Goal: Transaction & Acquisition: Book appointment/travel/reservation

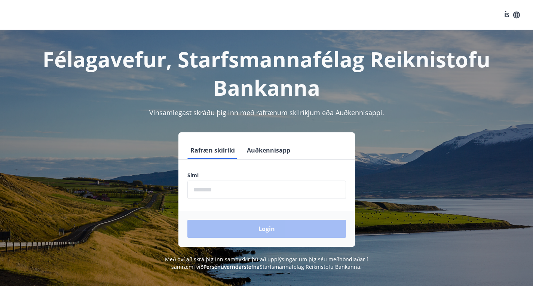
click at [263, 195] on input "phone" at bounding box center [266, 190] width 159 height 18
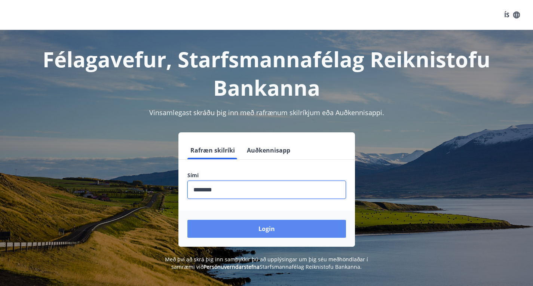
type input "********"
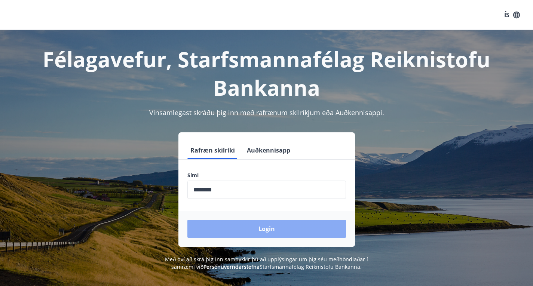
click at [264, 232] on button "Login" at bounding box center [266, 229] width 159 height 18
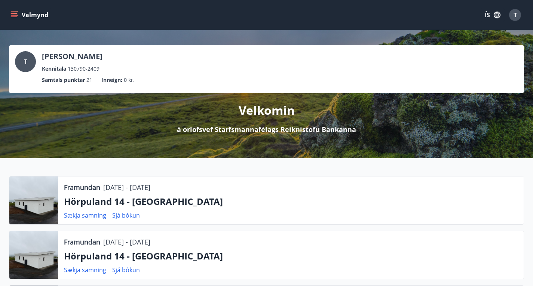
click at [13, 13] on icon "menu" at bounding box center [14, 13] width 7 height 1
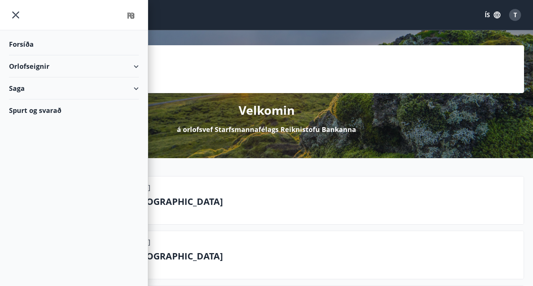
click at [30, 67] on div "Orlofseignir" at bounding box center [74, 66] width 130 height 22
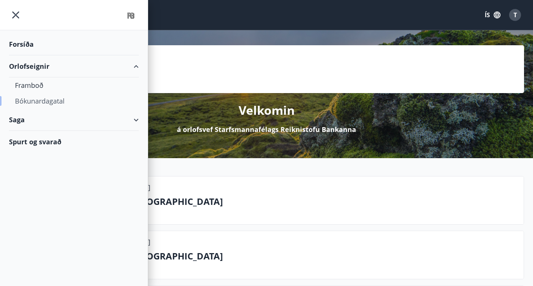
click at [35, 105] on div "Bókunardagatal" at bounding box center [74, 101] width 118 height 16
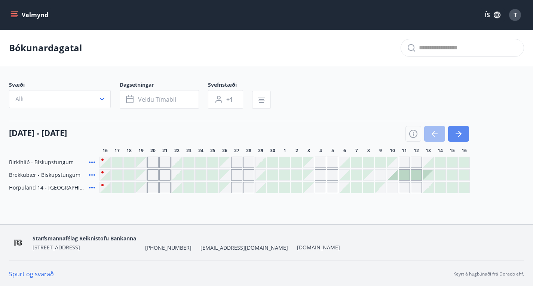
click at [461, 138] on icon "button" at bounding box center [458, 133] width 9 height 9
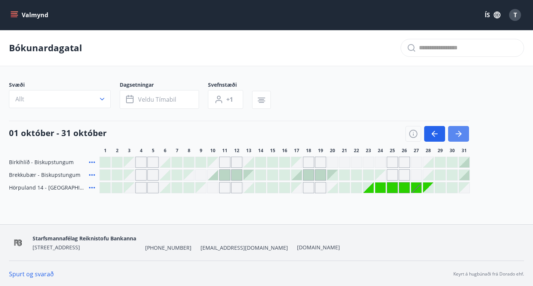
click at [461, 138] on icon "button" at bounding box center [458, 133] width 9 height 9
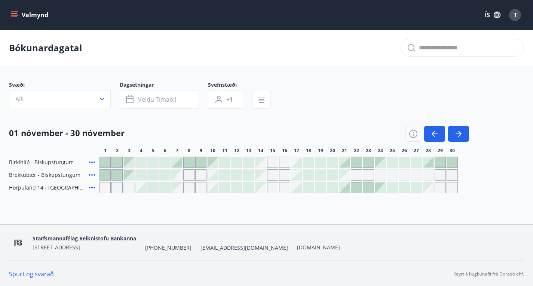
click at [193, 165] on div at bounding box center [189, 162] width 10 height 10
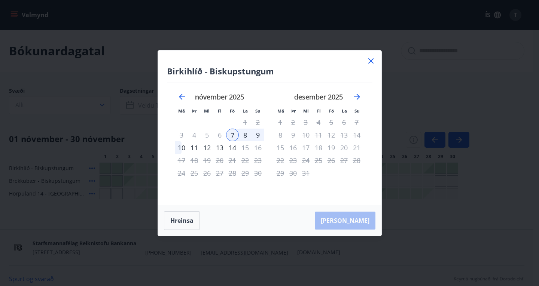
click at [244, 137] on div "8" at bounding box center [245, 135] width 13 height 13
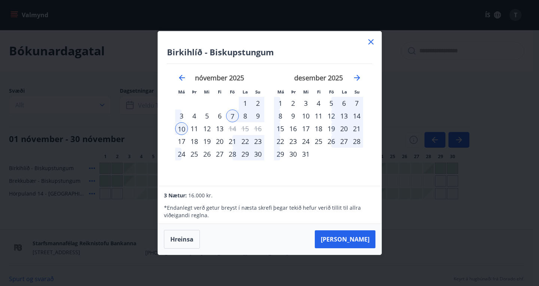
click at [257, 117] on div "9" at bounding box center [257, 116] width 13 height 13
click at [357, 239] on button "[PERSON_NAME]" at bounding box center [345, 239] width 61 height 18
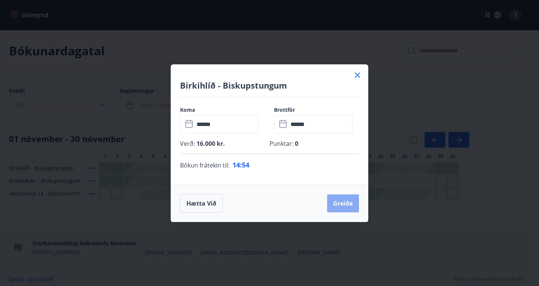
click at [345, 202] on button "Greiða" at bounding box center [343, 204] width 32 height 18
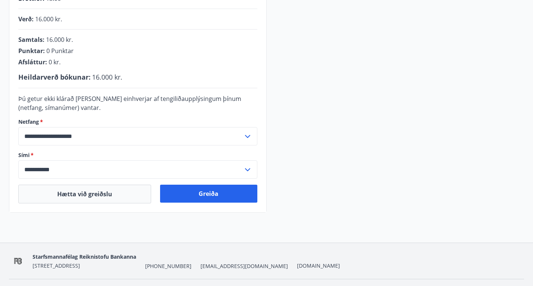
scroll to position [180, 0]
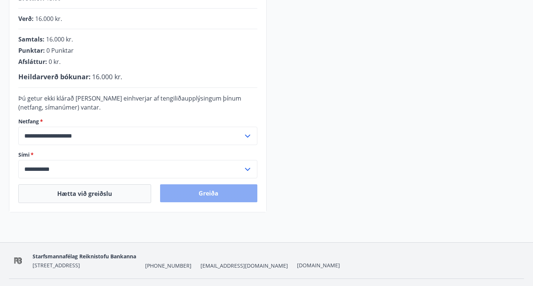
click at [207, 202] on button "Greiða" at bounding box center [208, 193] width 97 height 18
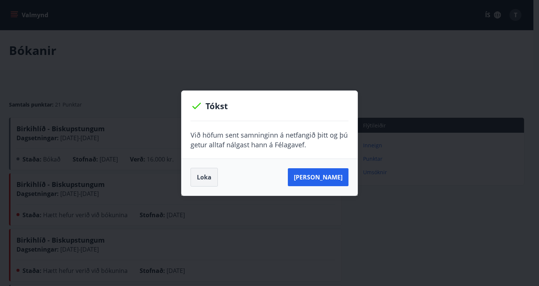
click at [206, 185] on button "Loka" at bounding box center [203, 177] width 27 height 19
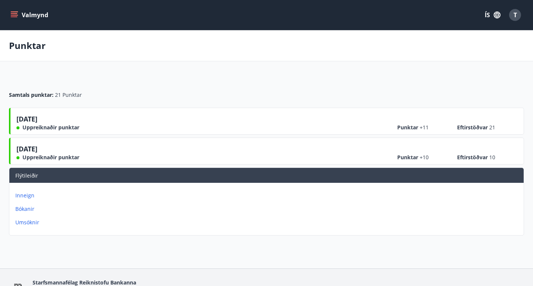
click at [9, 9] on button "Valmynd" at bounding box center [30, 14] width 42 height 13
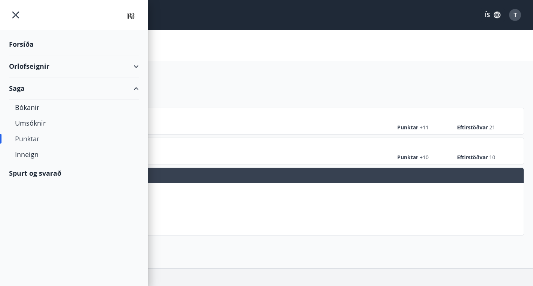
click at [27, 49] on div "Forsíða" at bounding box center [74, 44] width 130 height 22
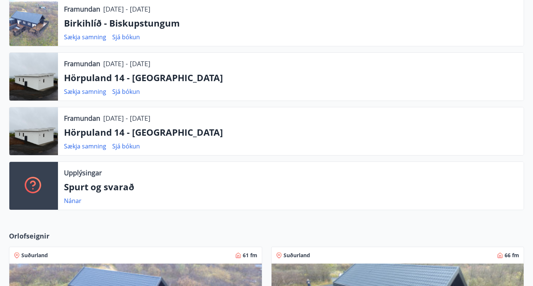
scroll to position [179, 0]
